Goal: Find contact information: Find contact information

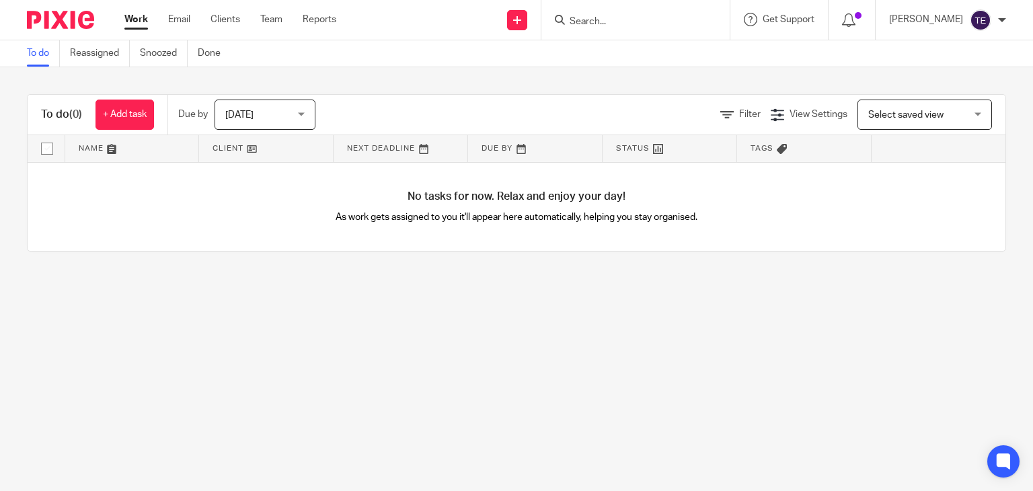
click at [631, 22] on input "Search" at bounding box center [628, 22] width 121 height 12
type input ";"
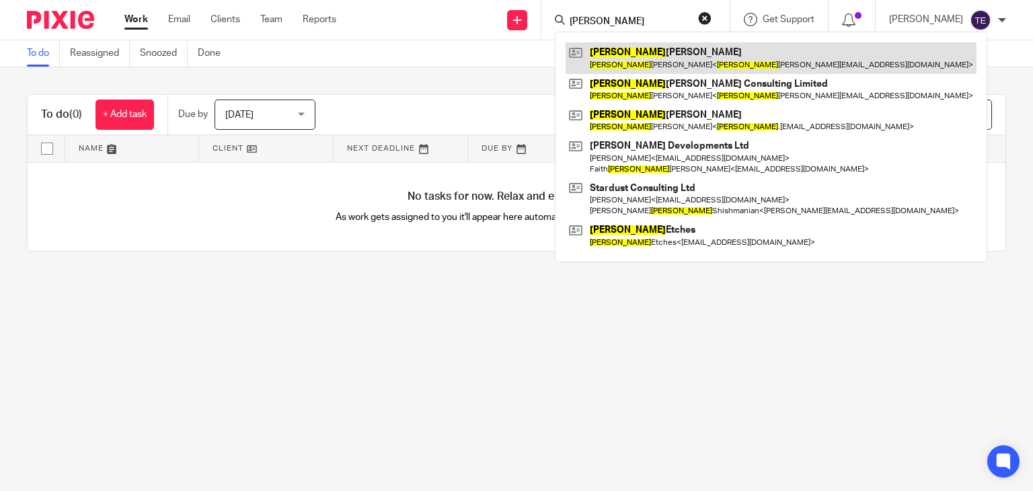
type input "louise"
click at [736, 48] on link at bounding box center [770, 57] width 411 height 31
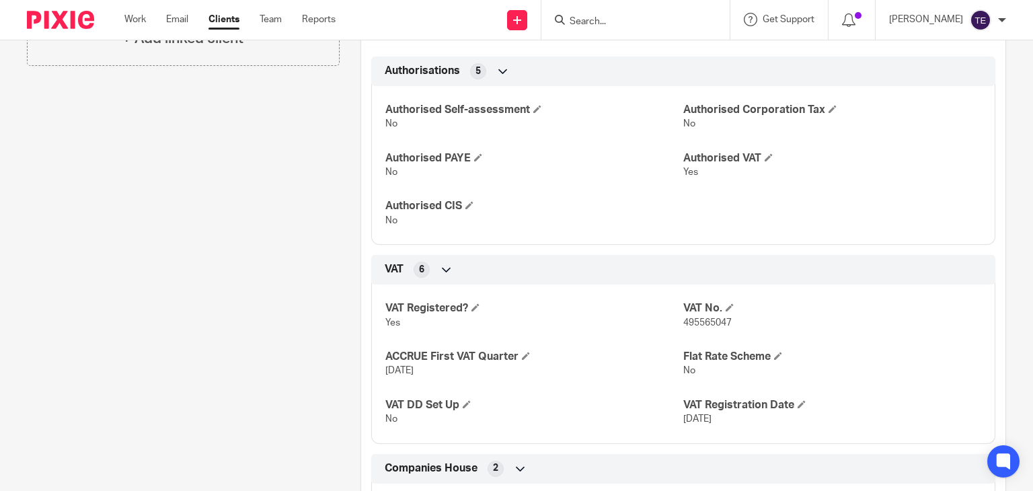
scroll to position [360, 0]
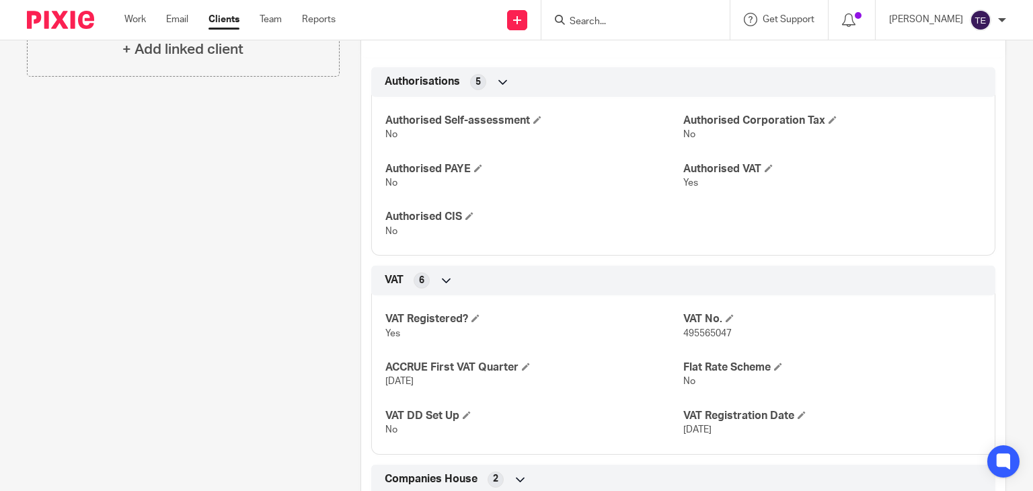
click at [616, 23] on input "Search" at bounding box center [628, 22] width 121 height 12
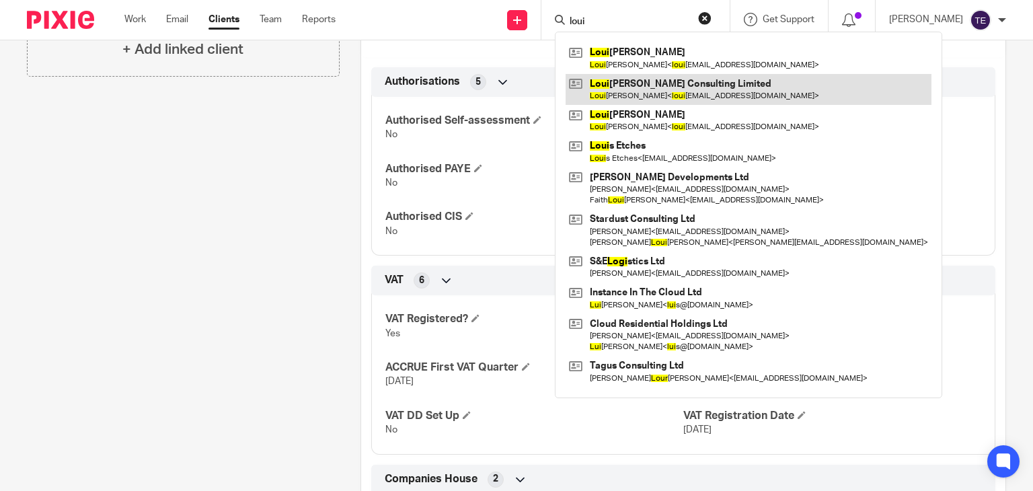
type input "loui"
click at [677, 81] on link at bounding box center [748, 89] width 366 height 31
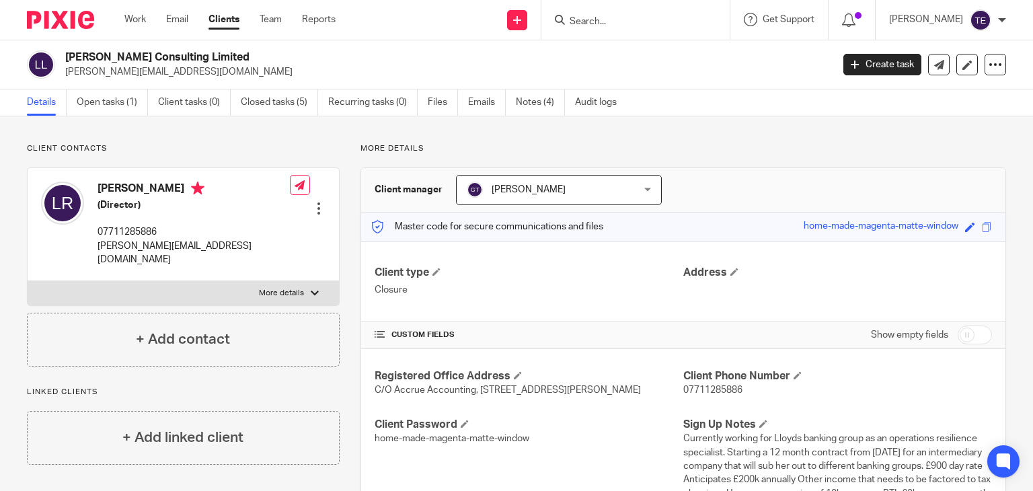
click at [614, 20] on input "Search" at bounding box center [628, 22] width 121 height 12
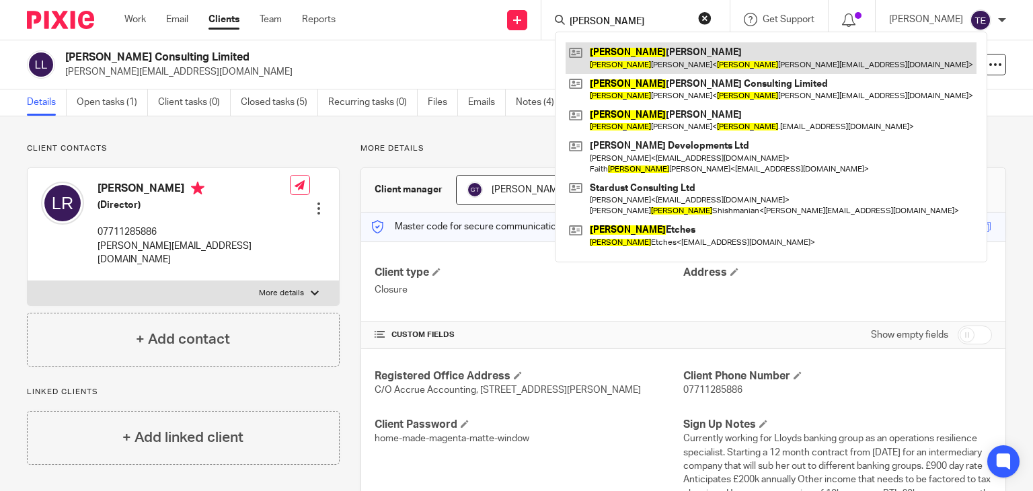
type input "louise"
click at [643, 45] on link at bounding box center [770, 57] width 411 height 31
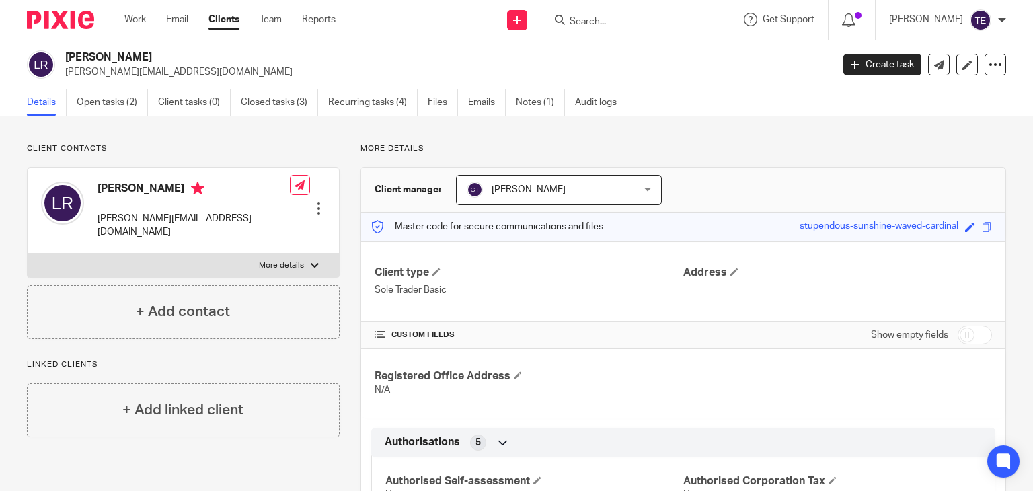
click at [664, 24] on input "Search" at bounding box center [628, 22] width 121 height 12
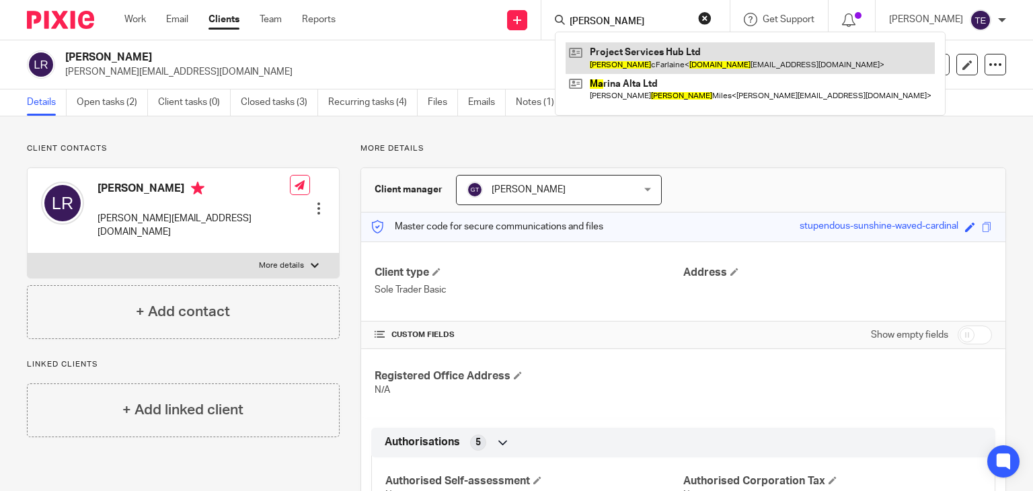
type input "[PERSON_NAME]"
click at [695, 48] on link at bounding box center [749, 57] width 369 height 31
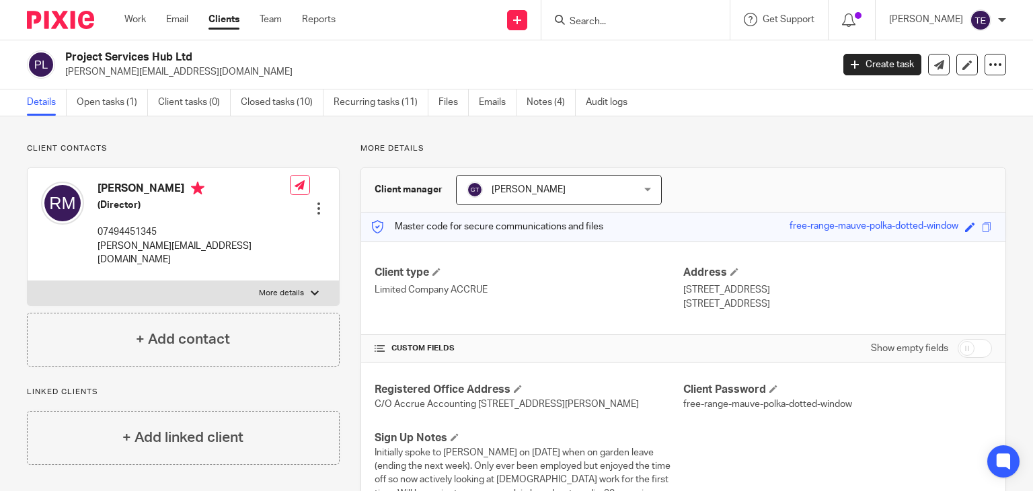
click at [167, 233] on p "07494451345" at bounding box center [193, 231] width 192 height 13
drag, startPoint x: 159, startPoint y: 229, endPoint x: 104, endPoint y: 232, distance: 55.2
click at [104, 232] on p "07494451345" at bounding box center [193, 231] width 192 height 13
drag, startPoint x: 158, startPoint y: 230, endPoint x: 95, endPoint y: 237, distance: 63.0
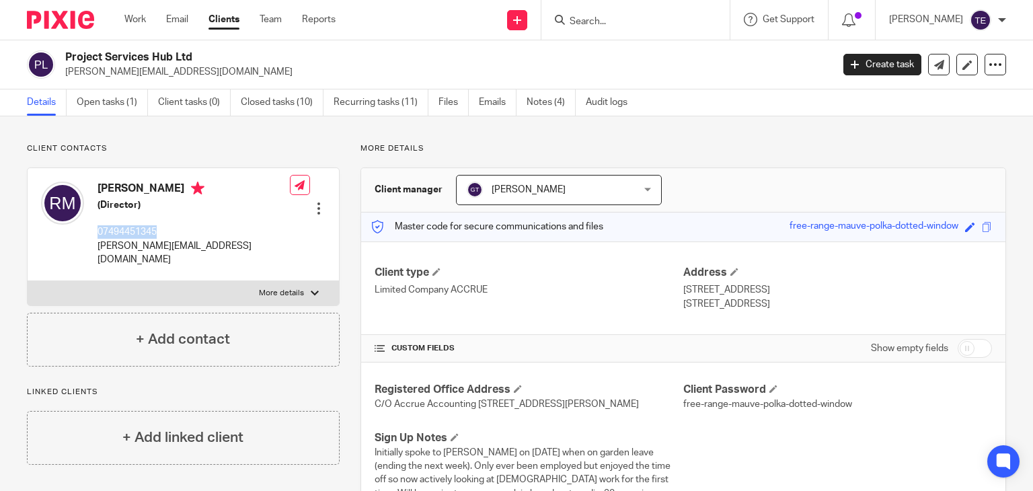
click at [95, 237] on div "[PERSON_NAME] (Director) 07494451345 [PERSON_NAME][EMAIL_ADDRESS][DOMAIN_NAME]" at bounding box center [165, 224] width 249 height 98
copy p "07494451345"
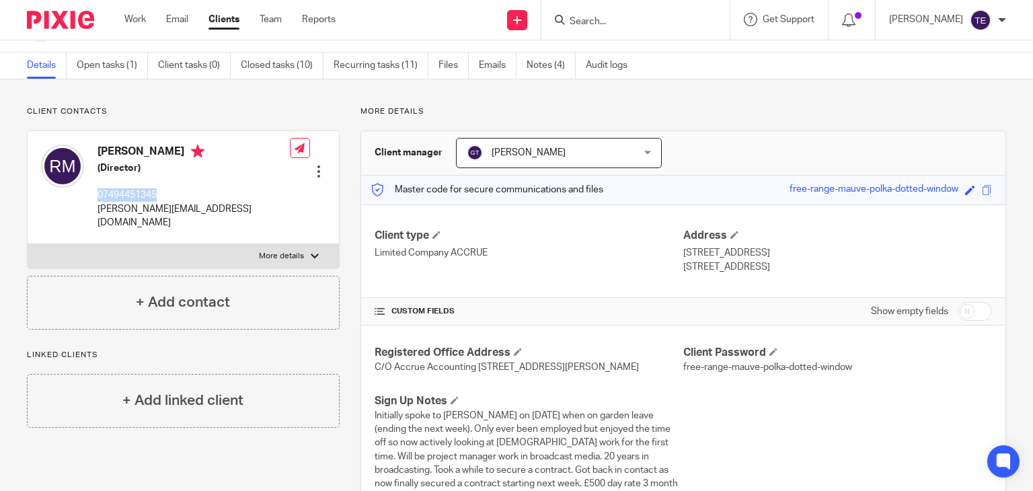
scroll to position [43, 0]
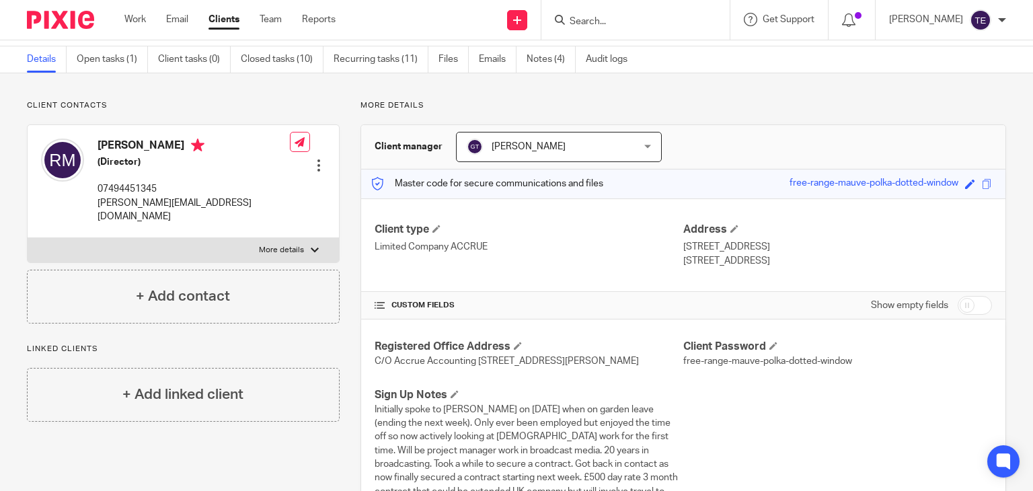
click at [631, 19] on input "Search" at bounding box center [628, 22] width 121 height 12
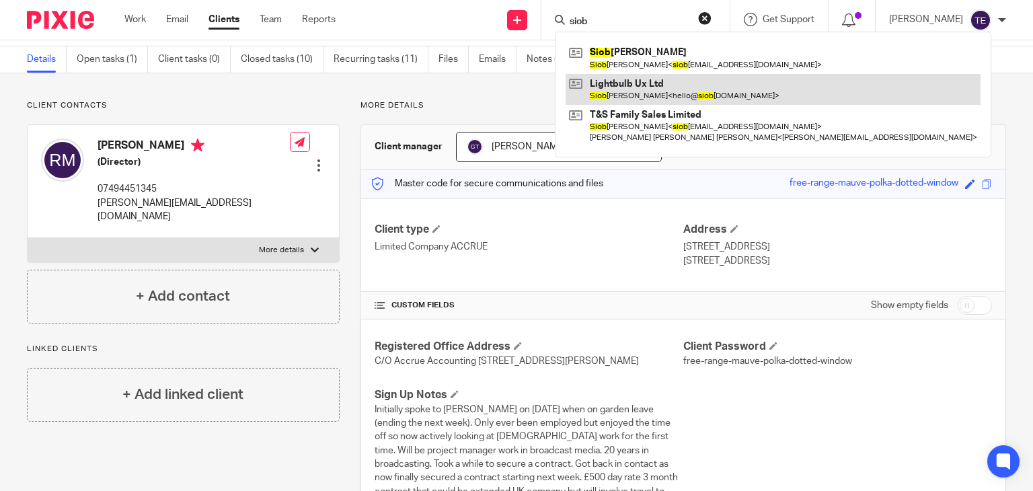
type input "siob"
click at [659, 97] on link at bounding box center [772, 89] width 415 height 31
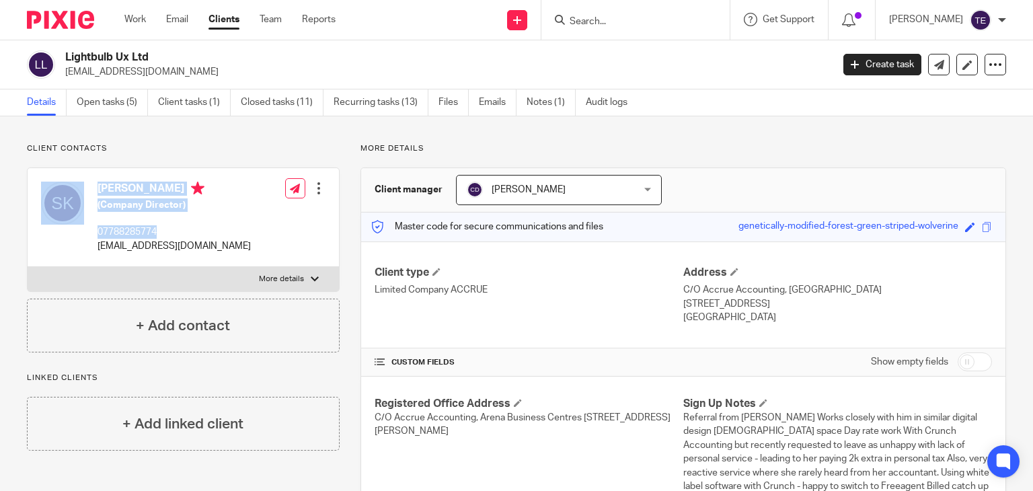
drag, startPoint x: 161, startPoint y: 230, endPoint x: 65, endPoint y: 227, distance: 96.8
click at [65, 227] on div "[PERSON_NAME] (Company Director) 07788285774 [EMAIL_ADDRESS][DOMAIN_NAME]" at bounding box center [146, 217] width 210 height 85
click at [173, 237] on p "07788285774" at bounding box center [173, 231] width 153 height 13
drag, startPoint x: 159, startPoint y: 231, endPoint x: 95, endPoint y: 235, distance: 64.7
click at [95, 235] on div "[PERSON_NAME] (Company Director) 07788285774 [EMAIL_ADDRESS][DOMAIN_NAME]" at bounding box center [146, 217] width 210 height 85
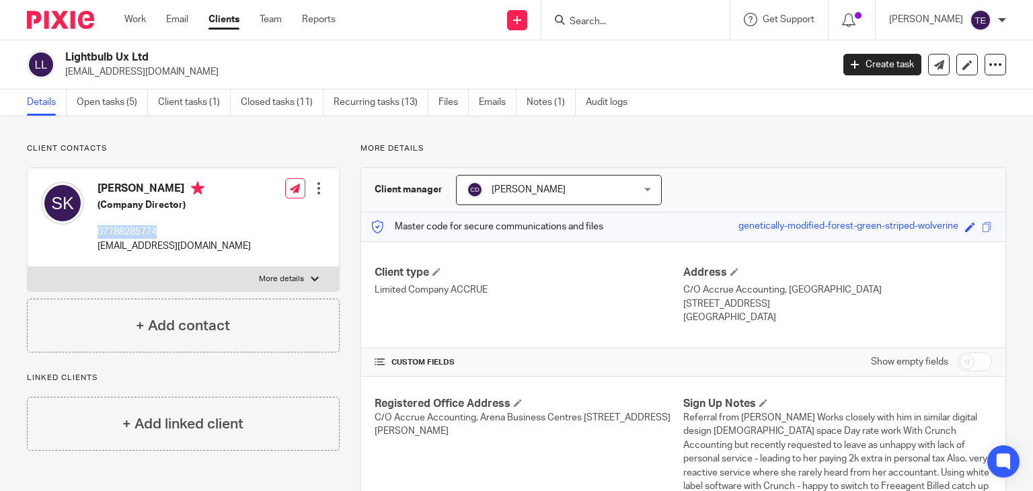
copy p "07788285774"
drag, startPoint x: 211, startPoint y: 249, endPoint x: 97, endPoint y: 247, distance: 114.3
click at [97, 247] on div "[PERSON_NAME] (Company Director) 07788285774 [EMAIL_ADDRESS][DOMAIN_NAME] Edit …" at bounding box center [183, 217] width 311 height 99
copy p "hello@siobhankillick.com"
click at [627, 17] on input "Search" at bounding box center [628, 22] width 121 height 12
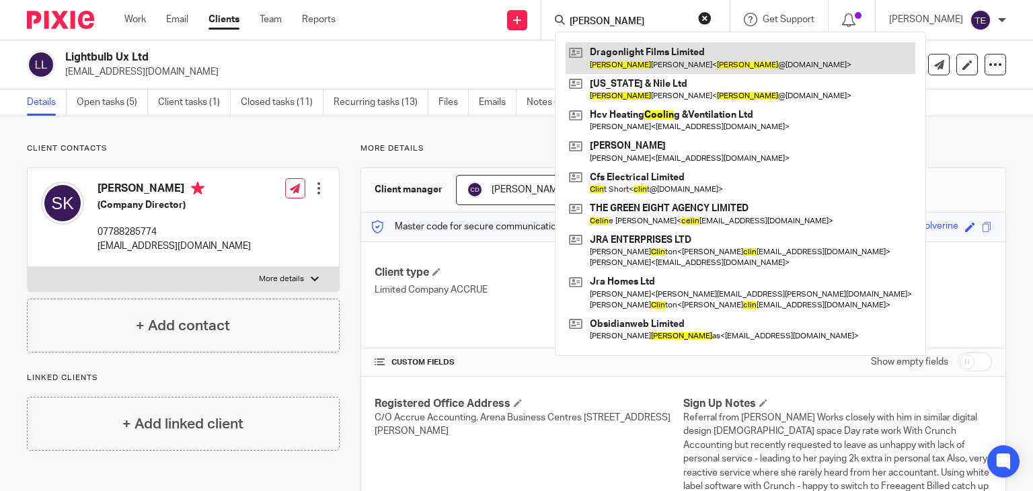
type input "colin"
click at [659, 54] on link at bounding box center [740, 57] width 350 height 31
